Goal: Information Seeking & Learning: Learn about a topic

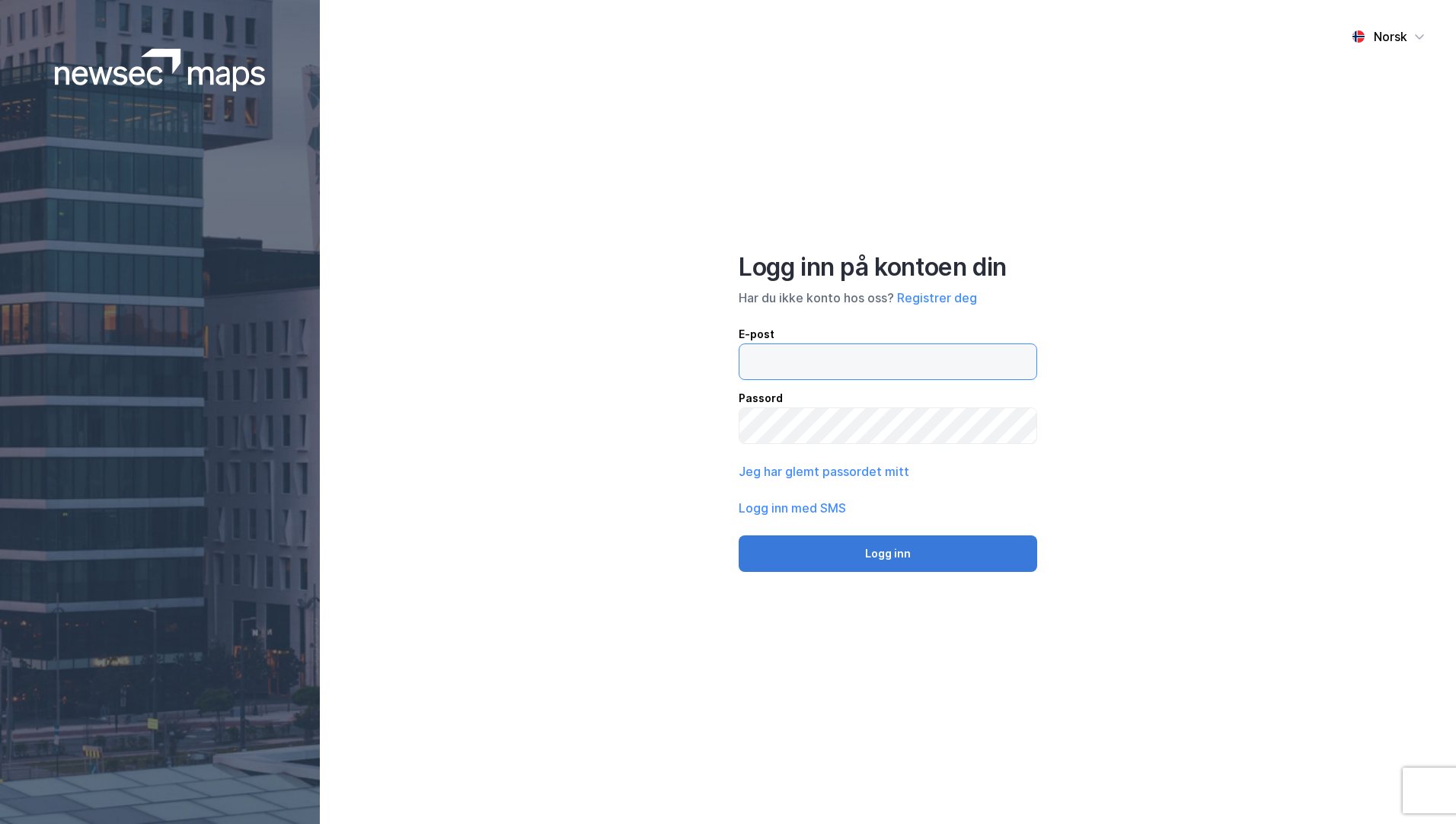
type input "[EMAIL_ADDRESS][DOMAIN_NAME]"
click at [895, 562] on button "Logg inn" at bounding box center [888, 554] width 298 height 37
